Goal: Task Accomplishment & Management: Use online tool/utility

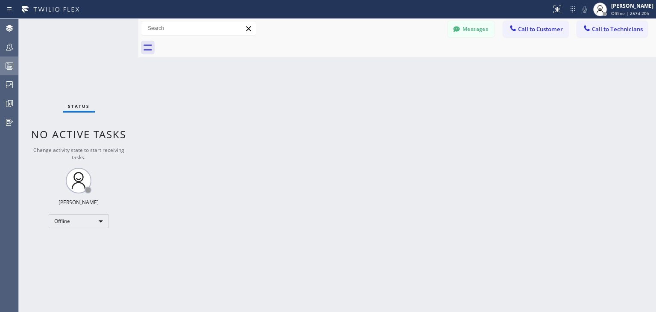
click at [7, 63] on icon at bounding box center [9, 66] width 10 height 10
